Goal: Check status

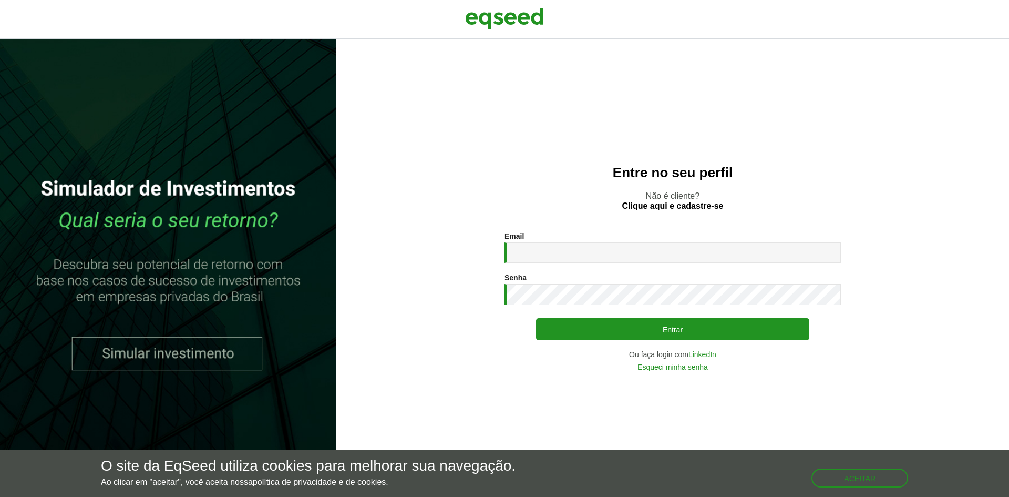
click at [535, 263] on div "Email * Digite seu endereço de e-mail. Senha * Digite a senha que será usada em…" at bounding box center [672, 301] width 336 height 139
click at [535, 254] on input "Email *" at bounding box center [672, 252] width 336 height 20
type input "**********"
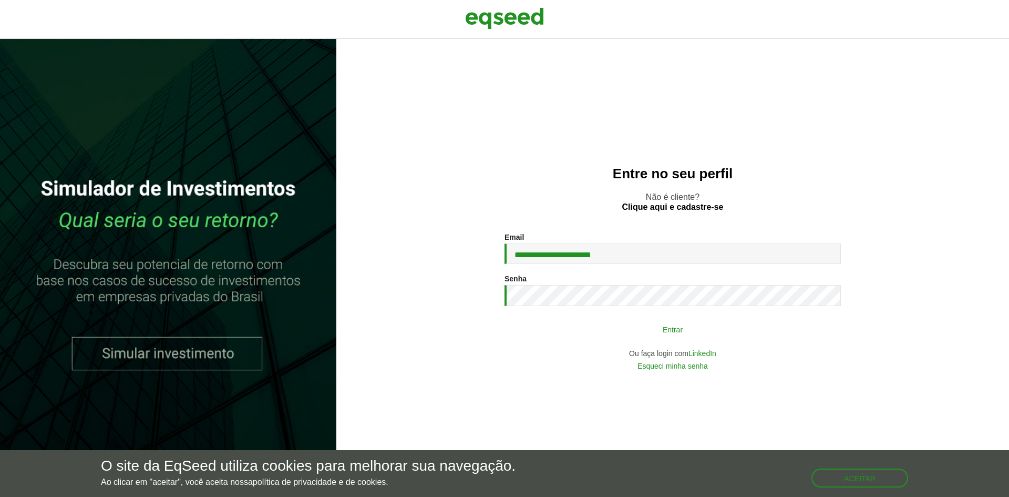
click at [634, 325] on button "Entrar" at bounding box center [672, 329] width 273 height 20
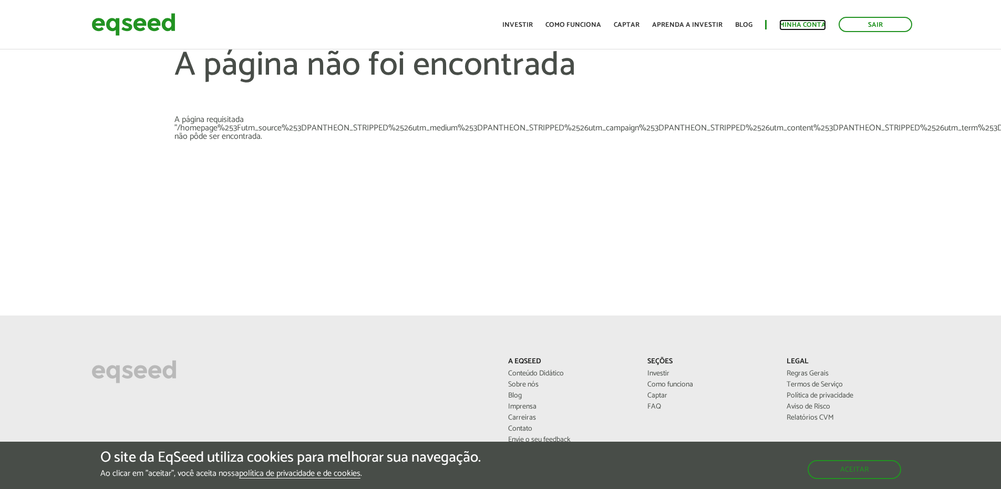
click at [798, 25] on link "Minha conta" at bounding box center [802, 25] width 47 height 7
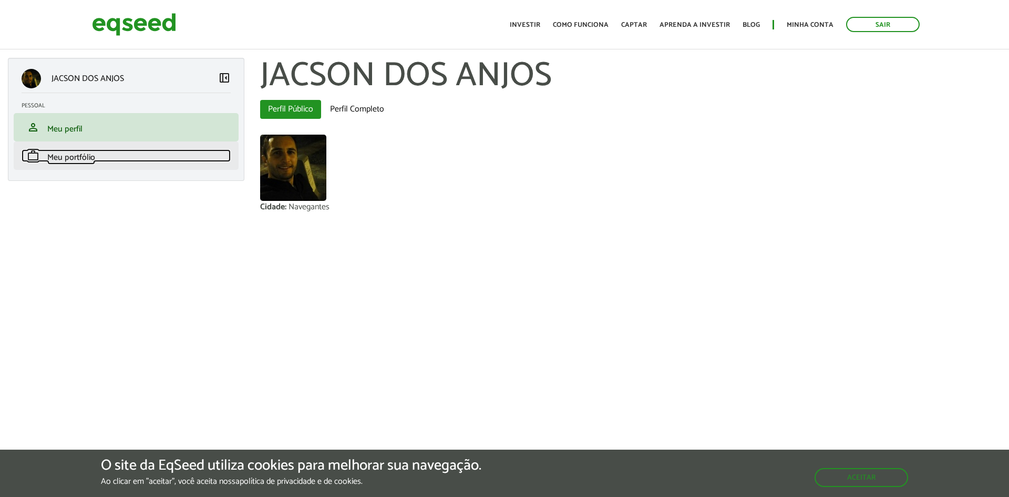
click at [70, 152] on span "Meu portfólio" at bounding box center [71, 157] width 48 height 14
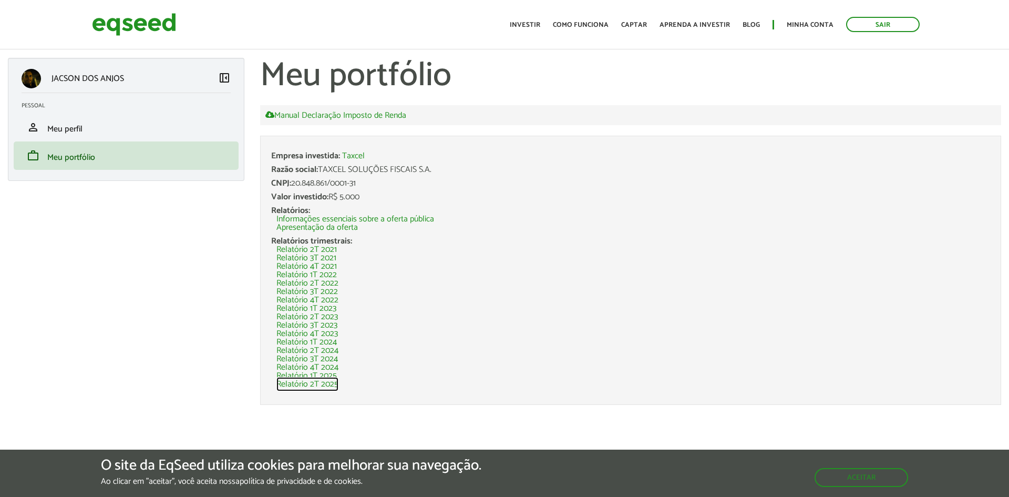
click at [296, 383] on link "Relatório 2T 2025" at bounding box center [307, 384] width 62 height 8
click at [309, 225] on link "Apresentação da oferta" at bounding box center [316, 227] width 81 height 8
